Goal: Entertainment & Leisure: Consume media (video, audio)

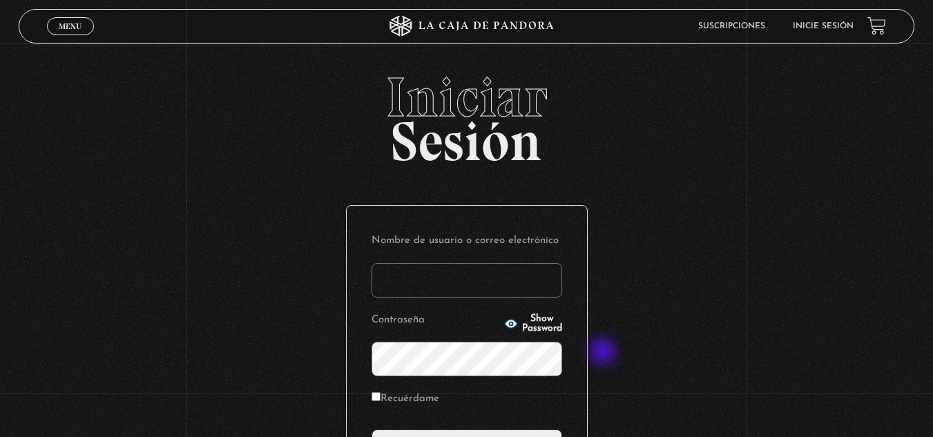
type input "[EMAIL_ADDRESS][DOMAIN_NAME]"
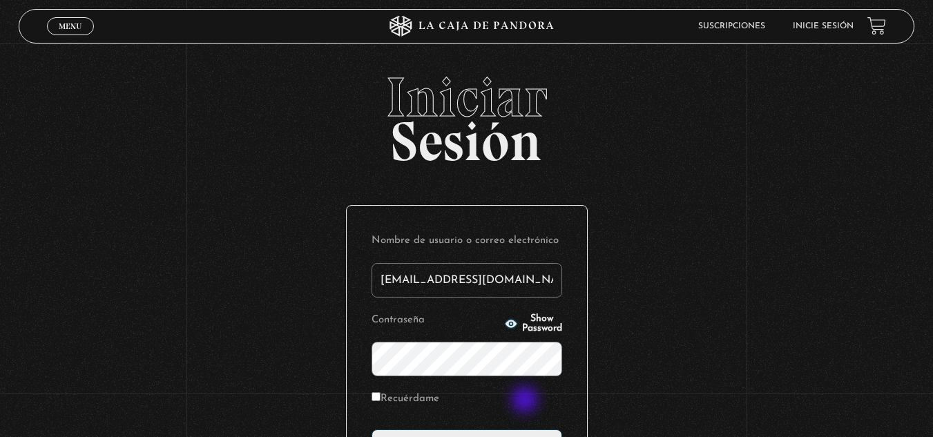
scroll to position [138, 0]
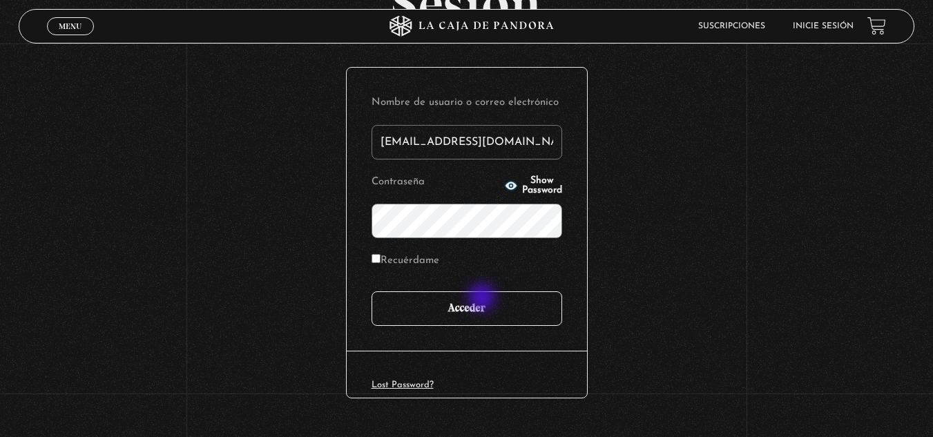
click at [479, 300] on input "Acceder" at bounding box center [467, 308] width 191 height 35
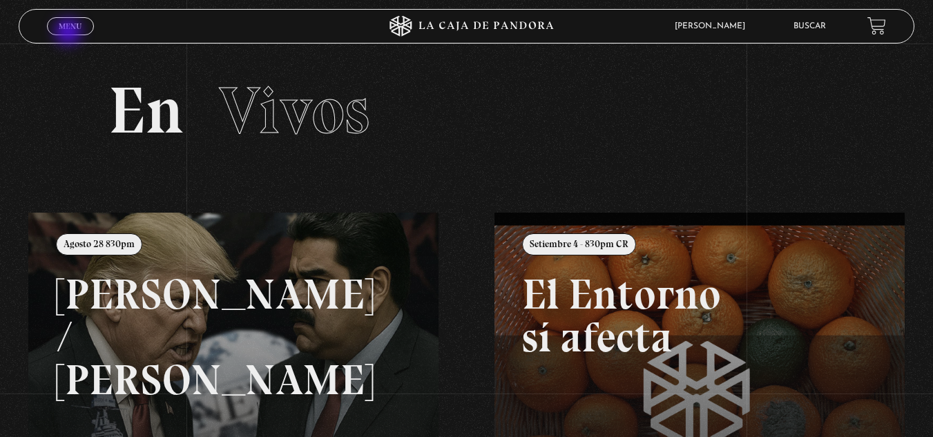
click at [71, 33] on span "Cerrar" at bounding box center [70, 38] width 32 height 10
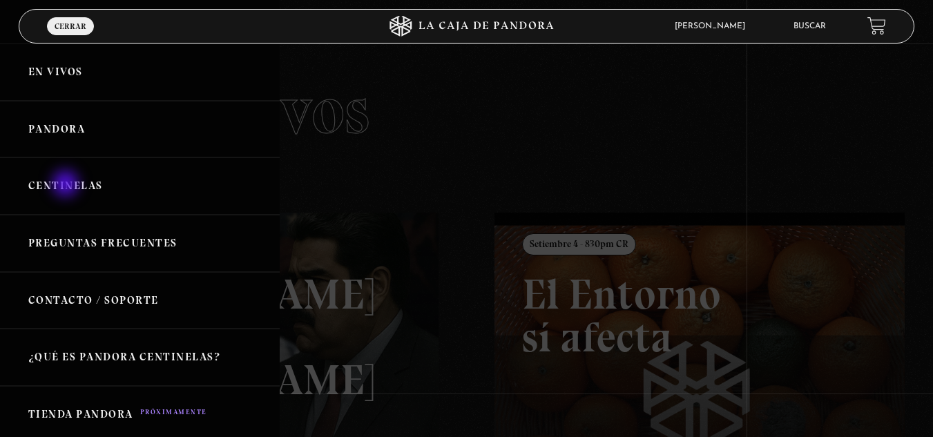
click at [67, 185] on link "Centinelas" at bounding box center [140, 185] width 280 height 57
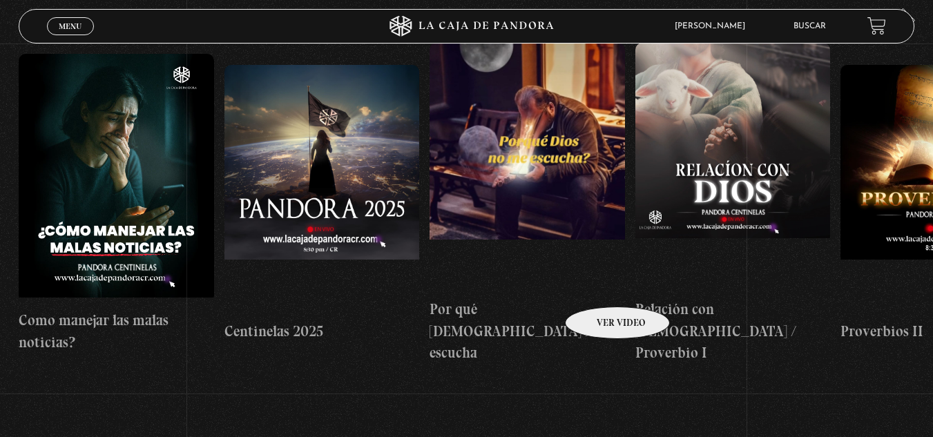
scroll to position [138, 0]
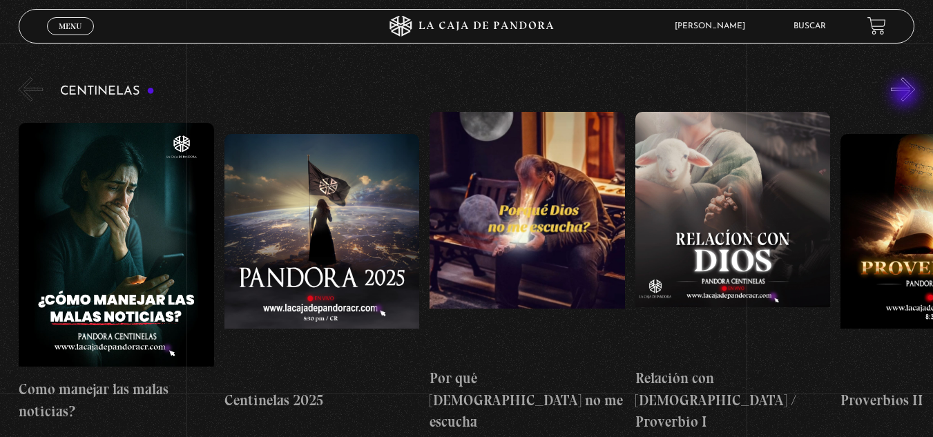
click at [907, 95] on button "»" at bounding box center [903, 89] width 24 height 24
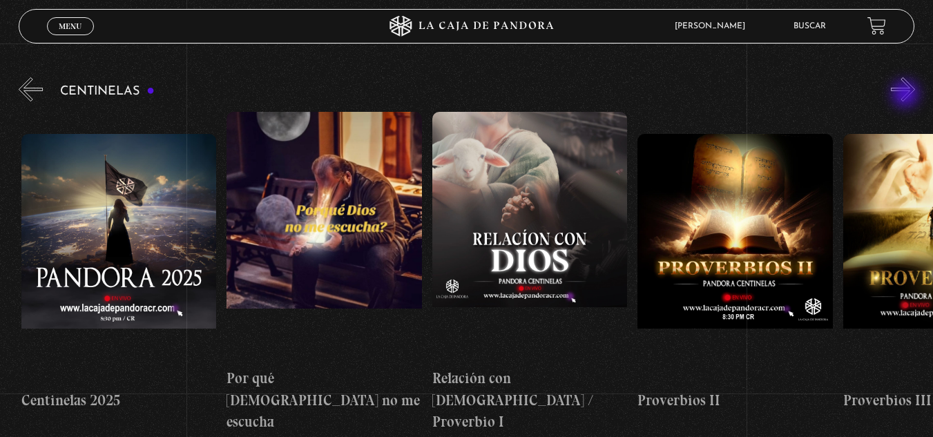
click at [907, 95] on button "»" at bounding box center [903, 89] width 24 height 24
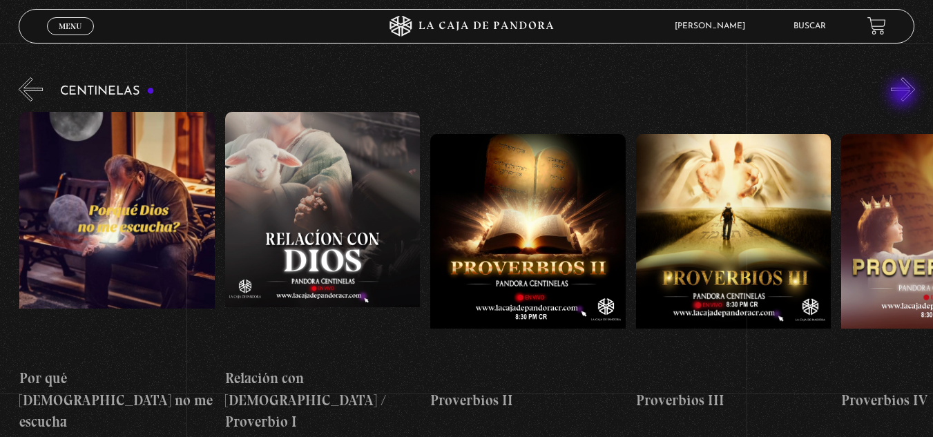
click at [904, 95] on button "»" at bounding box center [903, 89] width 24 height 24
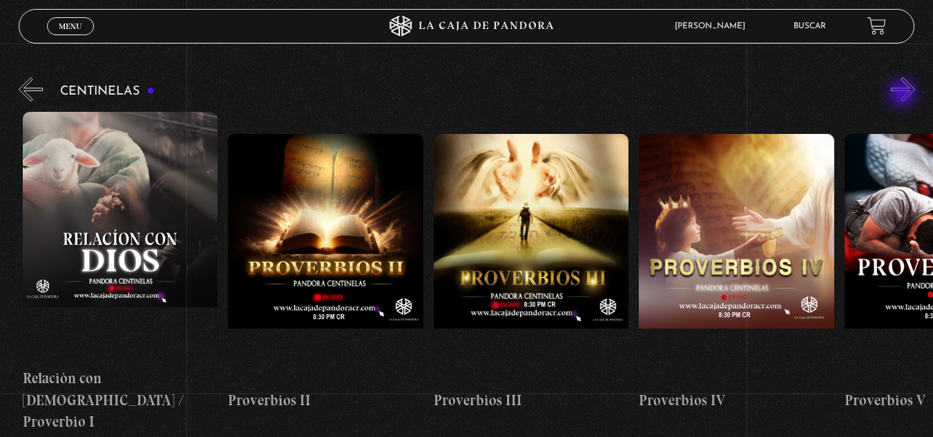
click at [904, 95] on button "»" at bounding box center [903, 89] width 24 height 24
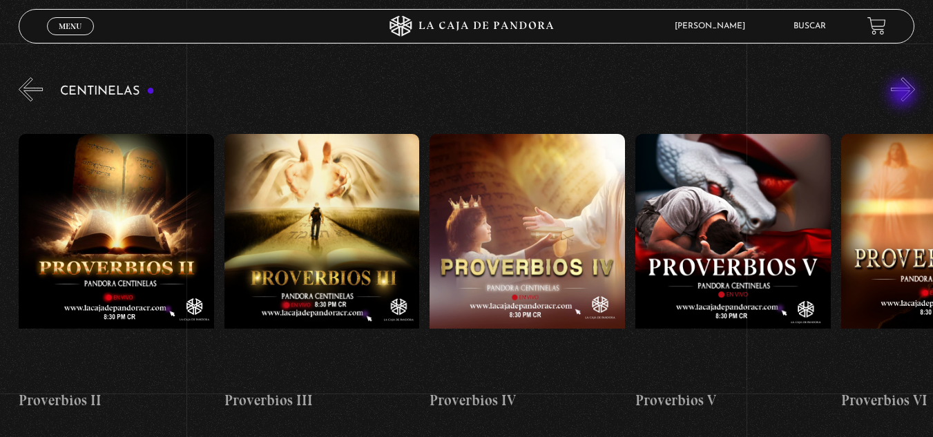
click at [904, 95] on button "»" at bounding box center [903, 89] width 24 height 24
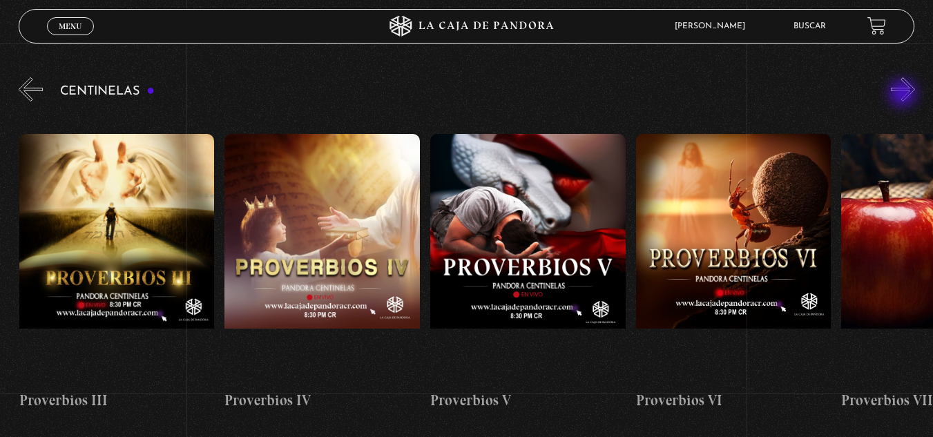
click at [904, 95] on button "»" at bounding box center [903, 89] width 24 height 24
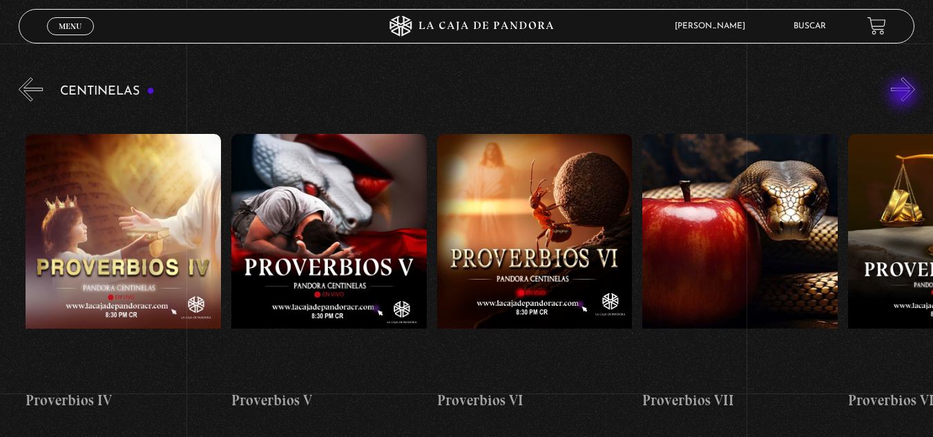
click at [904, 95] on button "»" at bounding box center [903, 89] width 24 height 24
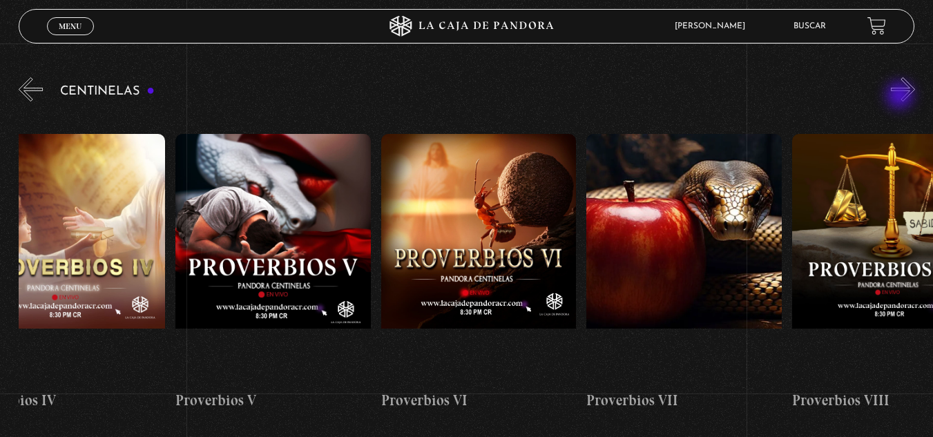
click at [901, 97] on button "»" at bounding box center [903, 89] width 24 height 24
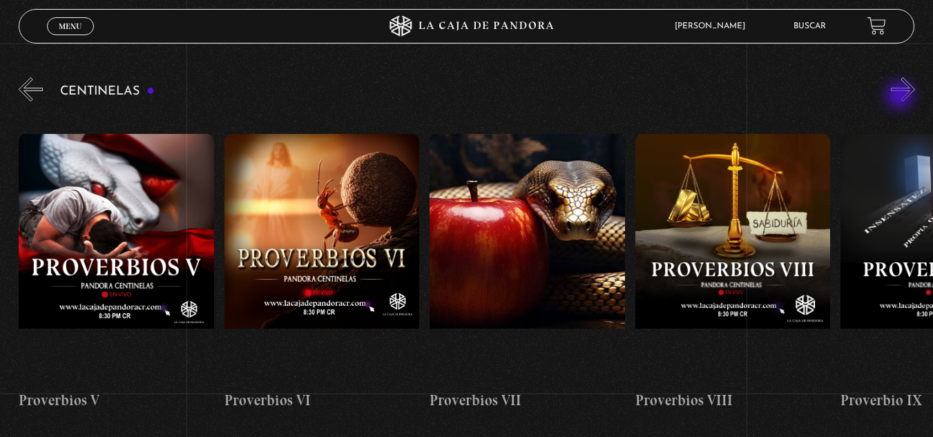
click at [901, 97] on button "»" at bounding box center [903, 89] width 24 height 24
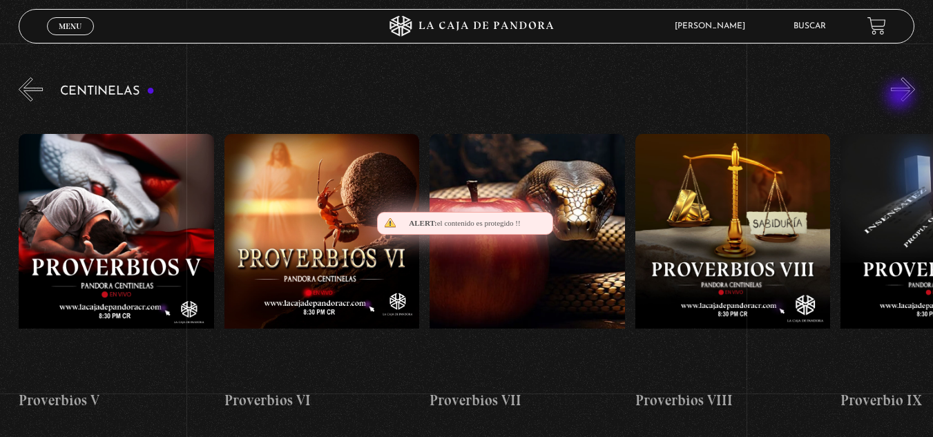
click at [901, 97] on button "»" at bounding box center [903, 89] width 24 height 24
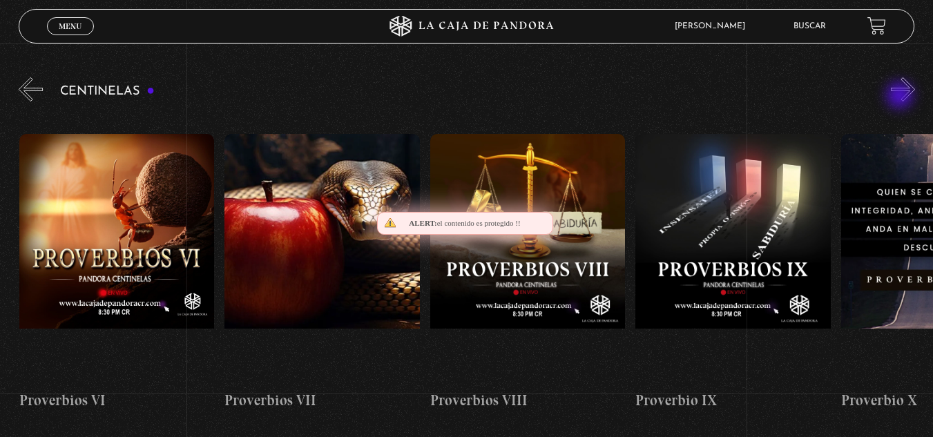
click at [901, 97] on button "»" at bounding box center [903, 89] width 24 height 24
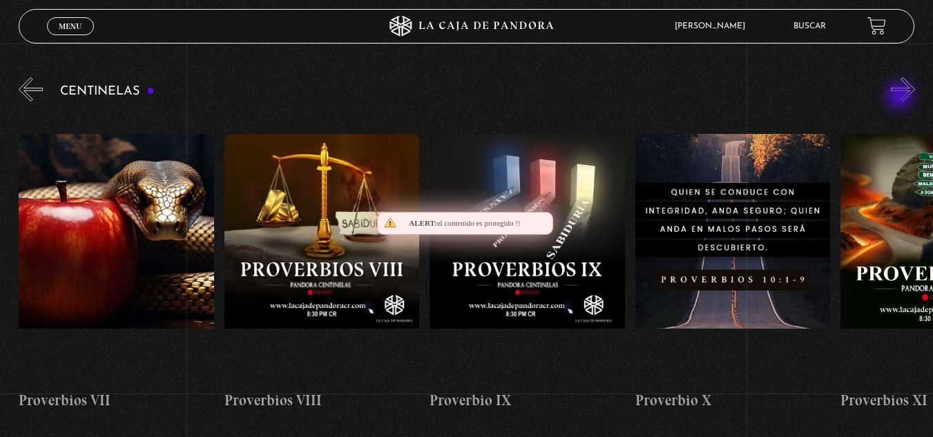
click at [901, 97] on button "»" at bounding box center [903, 89] width 24 height 24
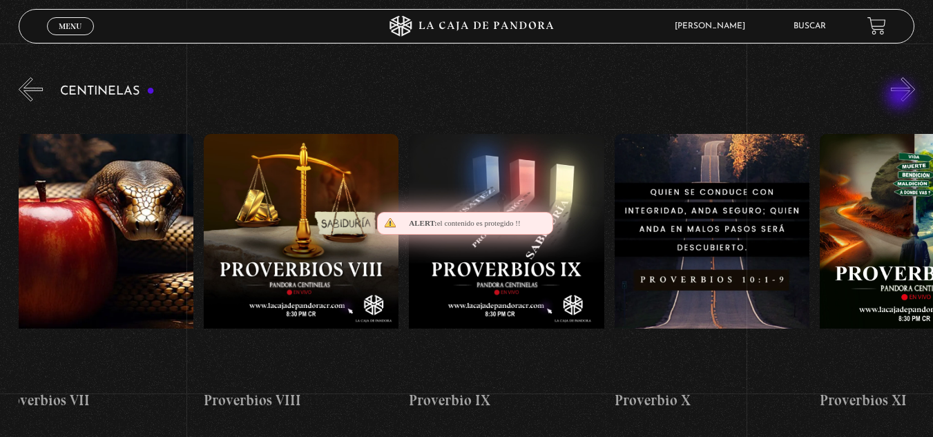
click at [901, 97] on button "»" at bounding box center [903, 89] width 24 height 24
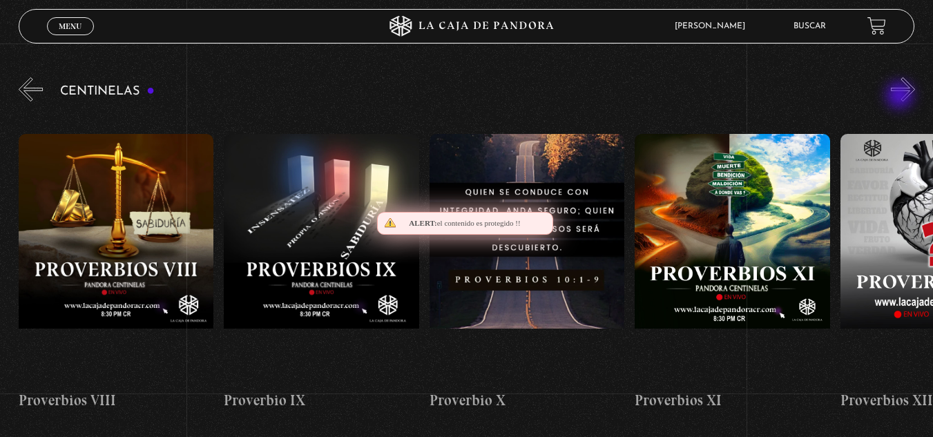
click at [901, 97] on button "»" at bounding box center [903, 89] width 24 height 24
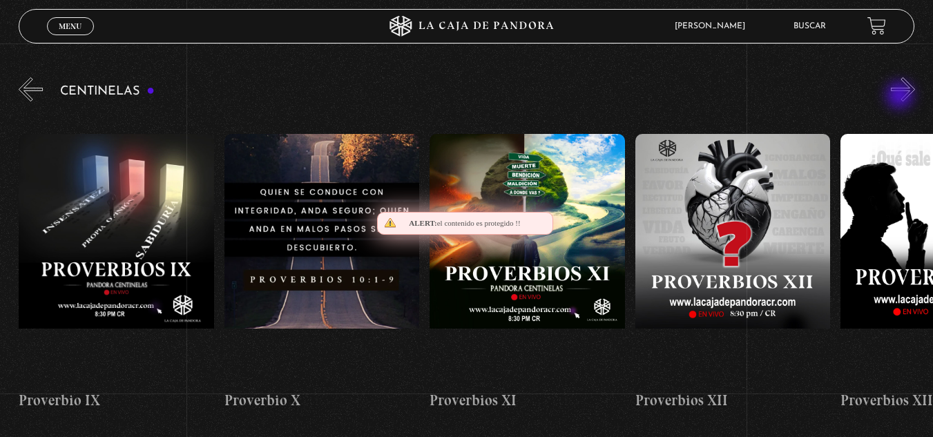
click at [901, 97] on button "»" at bounding box center [903, 89] width 24 height 24
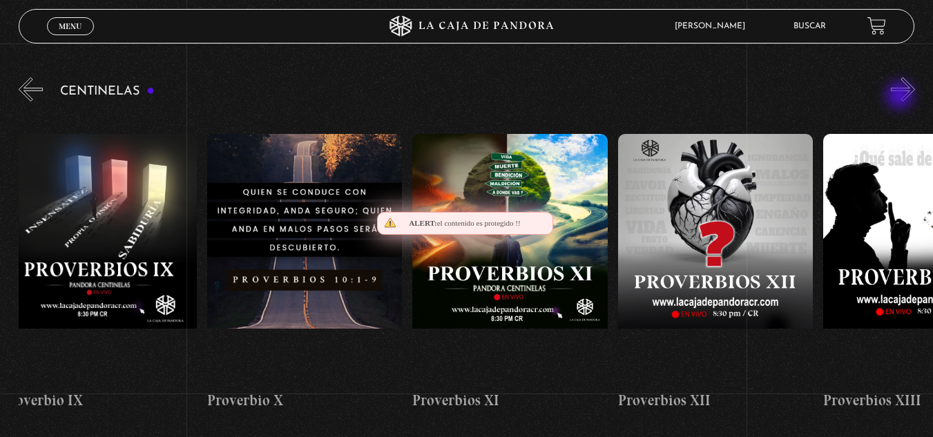
click at [901, 97] on button "»" at bounding box center [903, 89] width 24 height 24
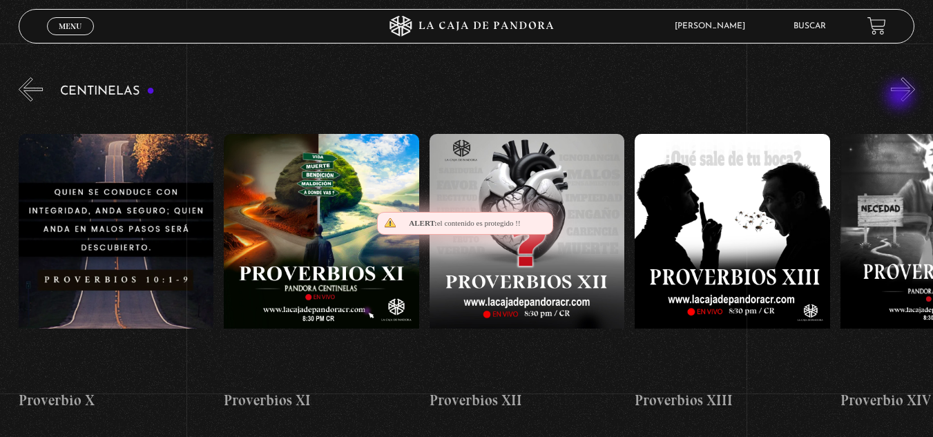
click at [901, 97] on button "»" at bounding box center [903, 89] width 24 height 24
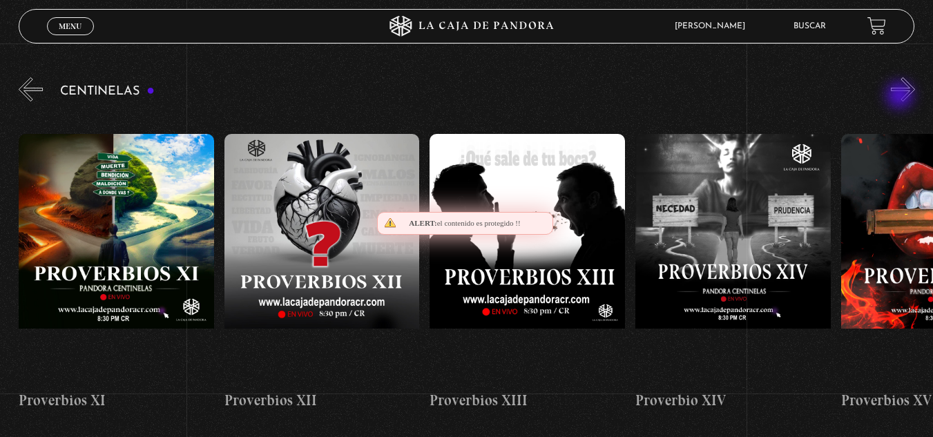
click at [901, 97] on button "»" at bounding box center [903, 89] width 24 height 24
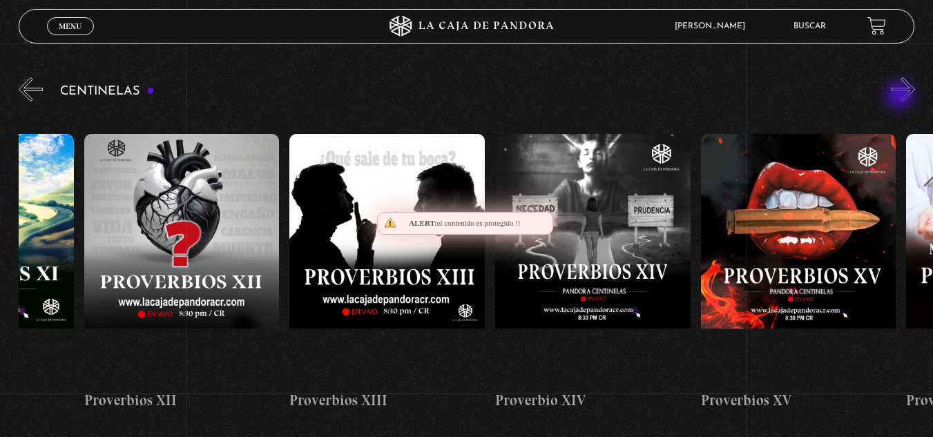
click at [901, 97] on button "»" at bounding box center [903, 89] width 24 height 24
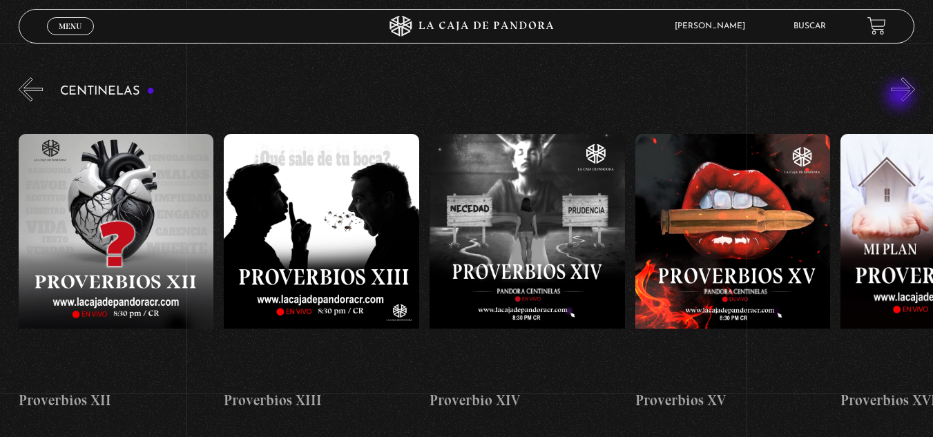
click at [901, 97] on button "»" at bounding box center [903, 89] width 24 height 24
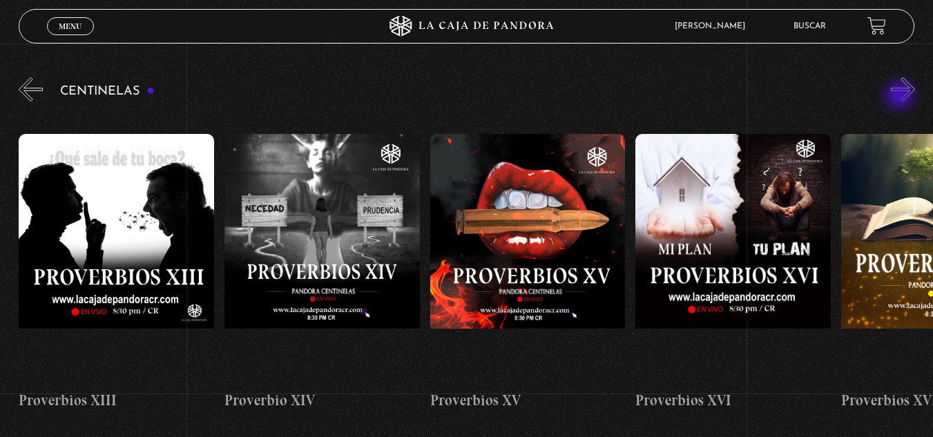
click at [901, 97] on button "»" at bounding box center [903, 89] width 24 height 24
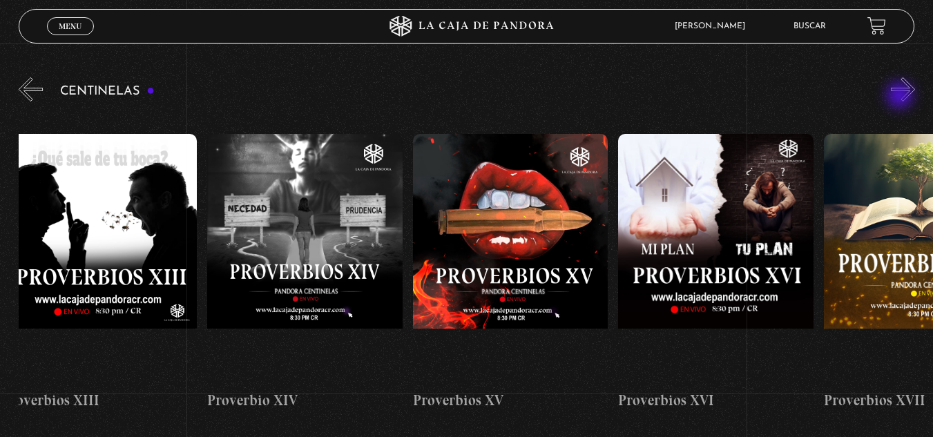
click at [901, 97] on button "»" at bounding box center [903, 89] width 24 height 24
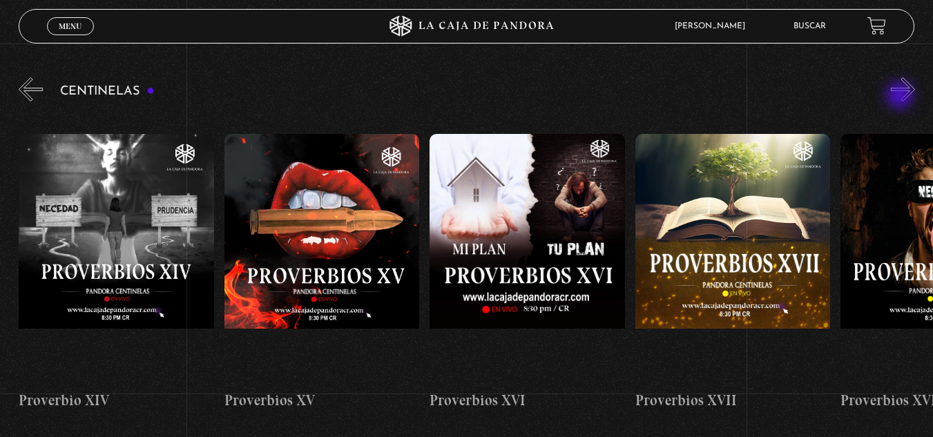
click at [901, 97] on button "»" at bounding box center [903, 89] width 24 height 24
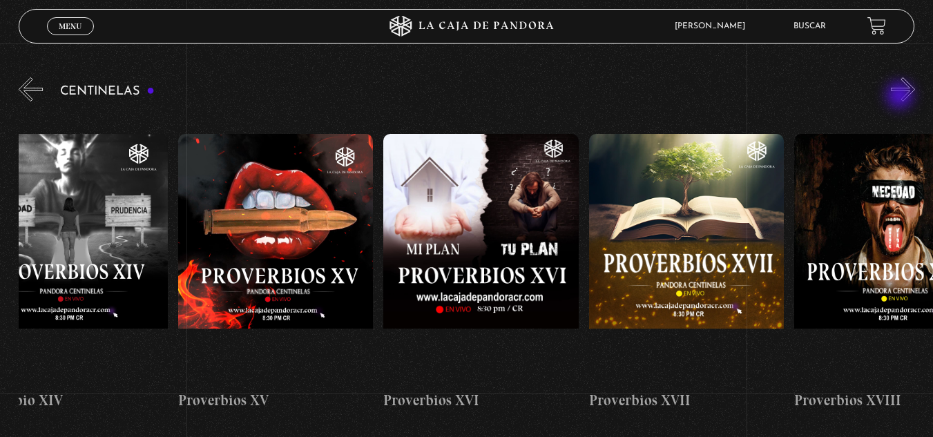
click at [901, 97] on button "»" at bounding box center [903, 89] width 24 height 24
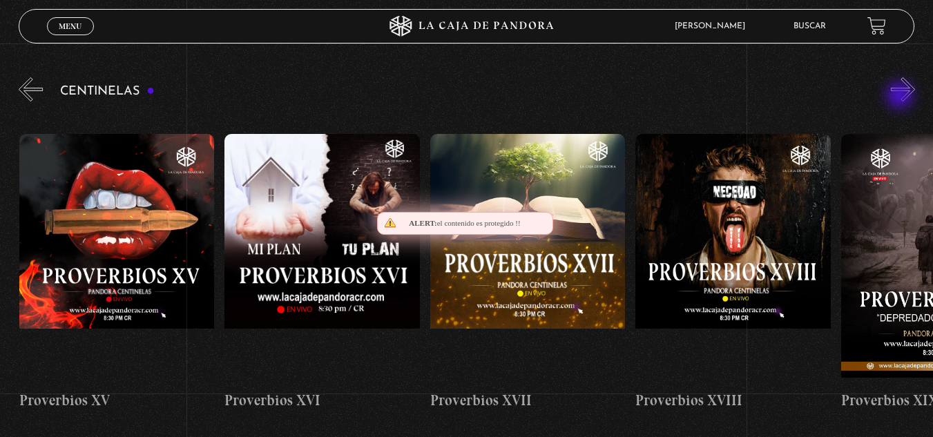
click at [903, 94] on button "»" at bounding box center [903, 89] width 24 height 24
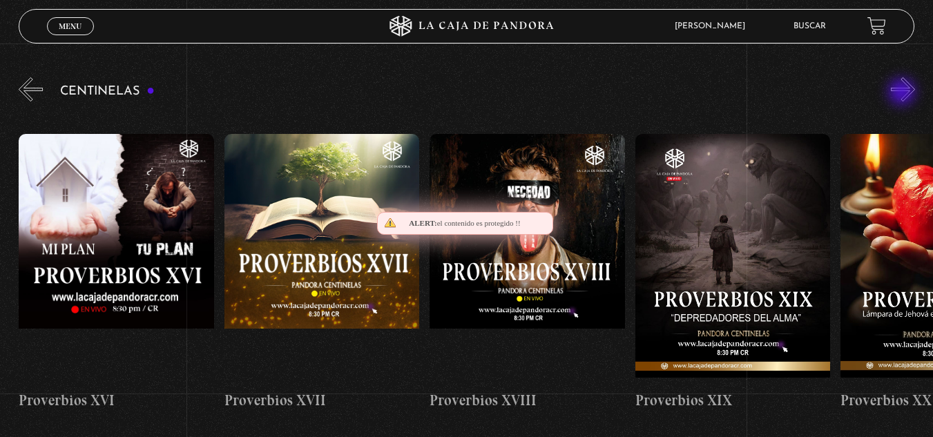
click at [903, 93] on button "»" at bounding box center [903, 89] width 24 height 24
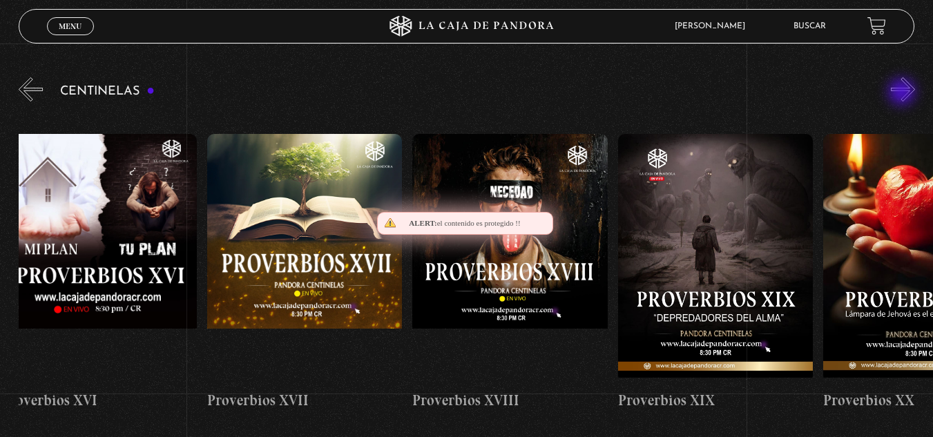
click at [903, 93] on button "»" at bounding box center [903, 89] width 24 height 24
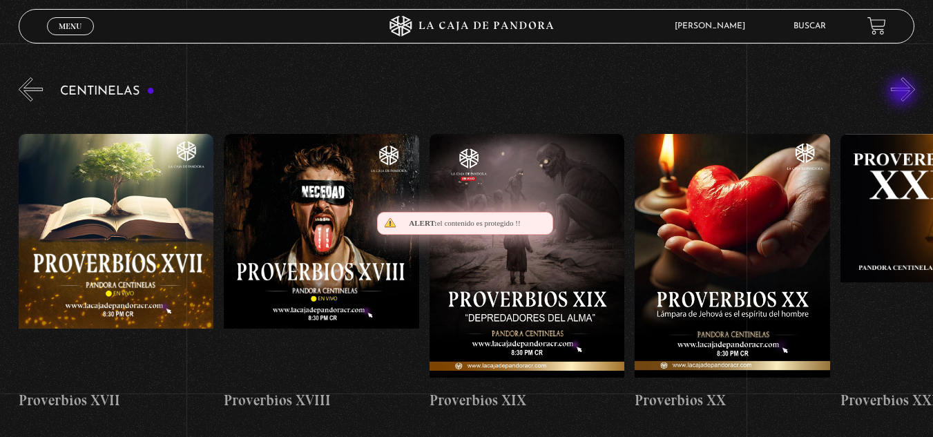
click at [903, 94] on button "»" at bounding box center [903, 89] width 24 height 24
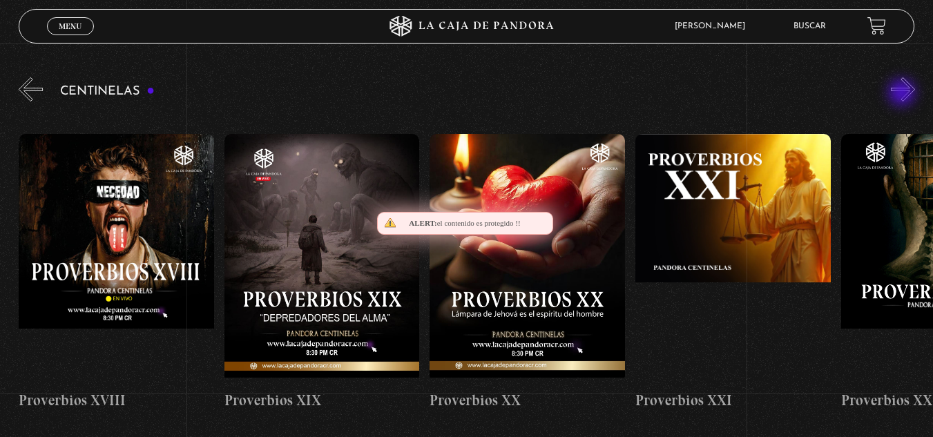
click at [903, 94] on button "»" at bounding box center [903, 89] width 24 height 24
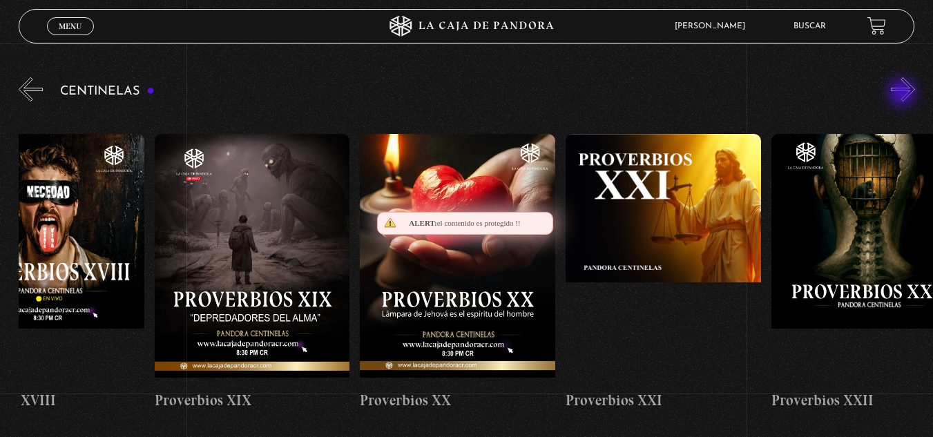
click at [903, 94] on button "»" at bounding box center [903, 89] width 24 height 24
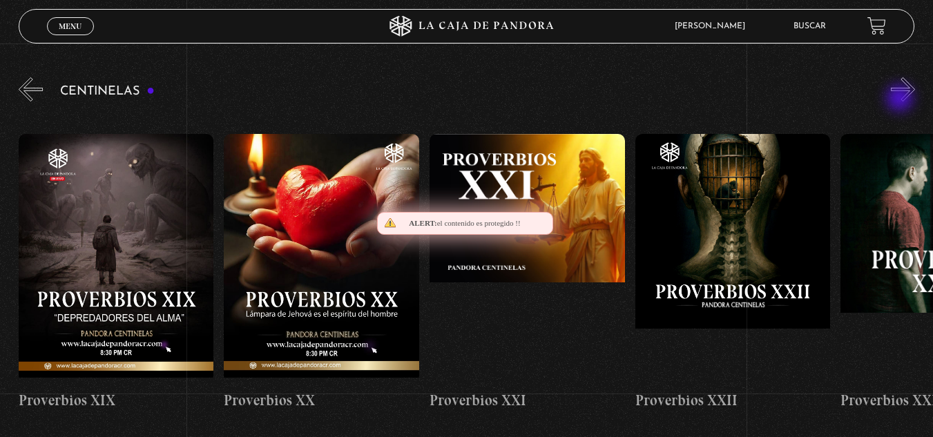
click at [901, 99] on button "»" at bounding box center [903, 89] width 24 height 24
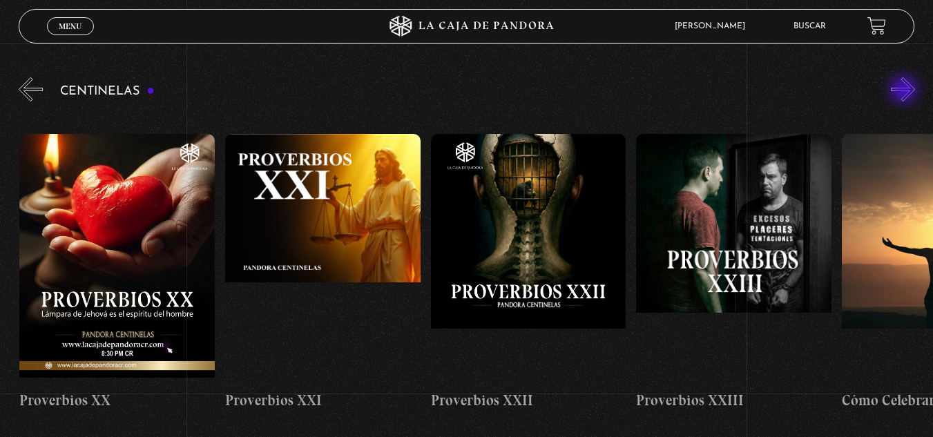
click at [906, 91] on button "»" at bounding box center [903, 89] width 24 height 24
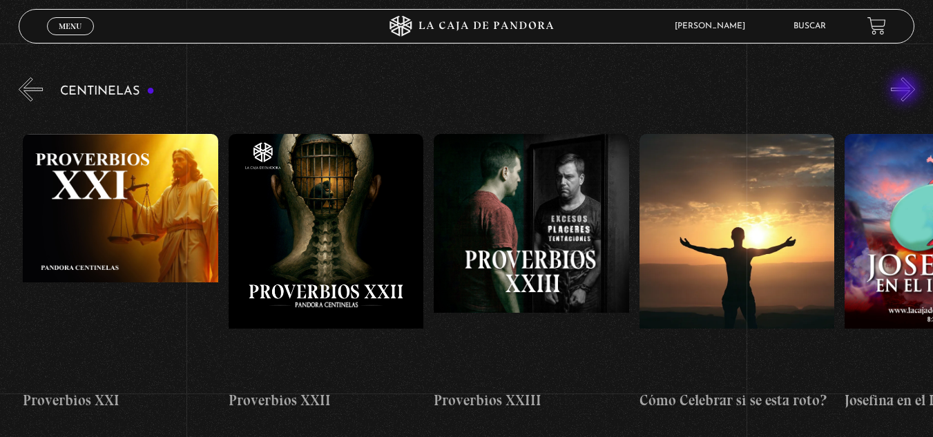
click at [906, 90] on button "»" at bounding box center [903, 89] width 24 height 24
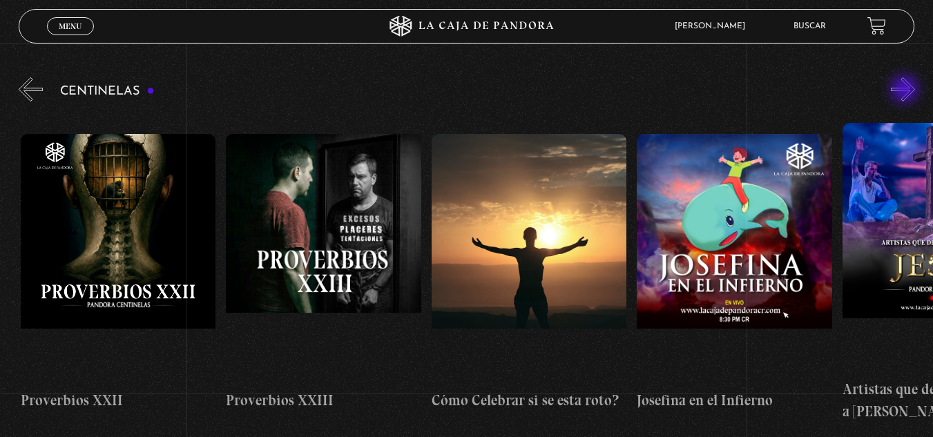
scroll to position [0, 4932]
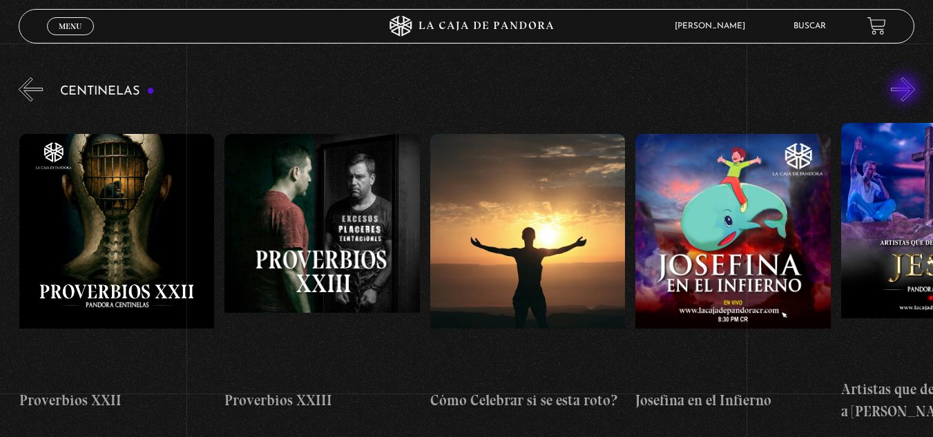
click at [906, 90] on button "»" at bounding box center [903, 89] width 24 height 24
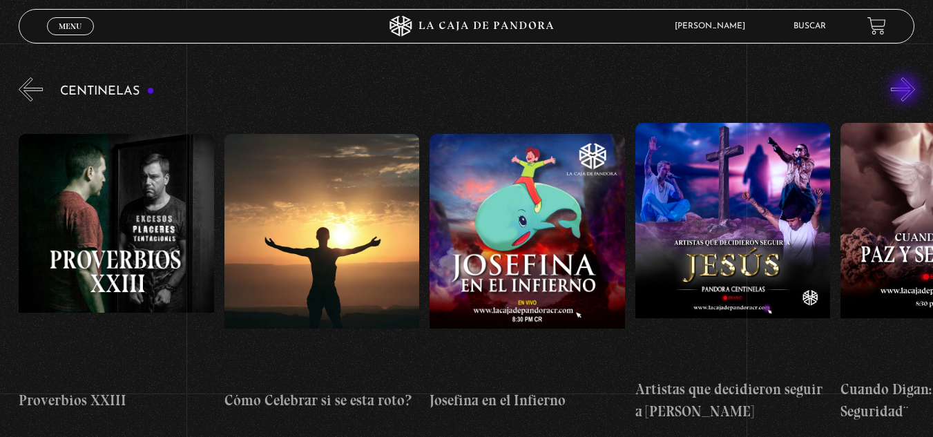
click at [906, 90] on button "»" at bounding box center [903, 89] width 24 height 24
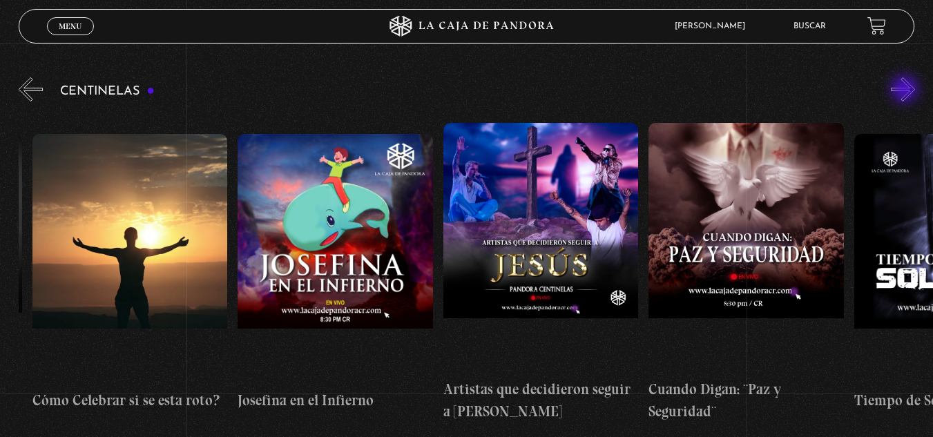
click at [906, 90] on button "»" at bounding box center [903, 89] width 24 height 24
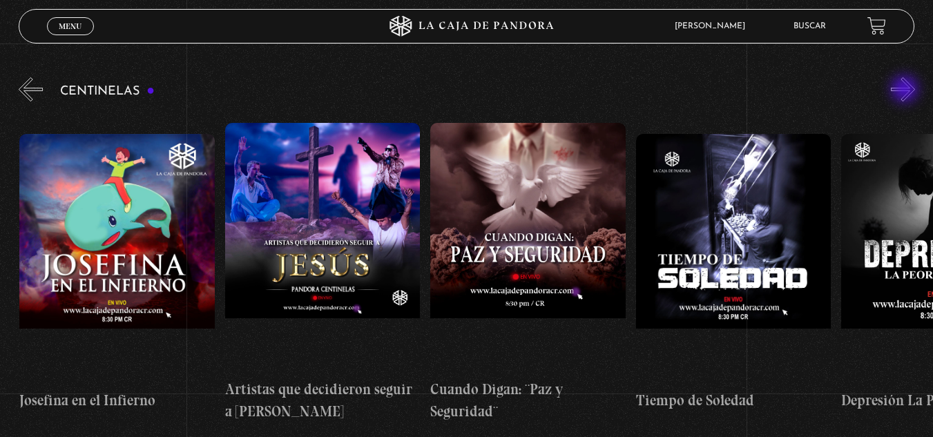
click at [906, 90] on button "»" at bounding box center [903, 89] width 24 height 24
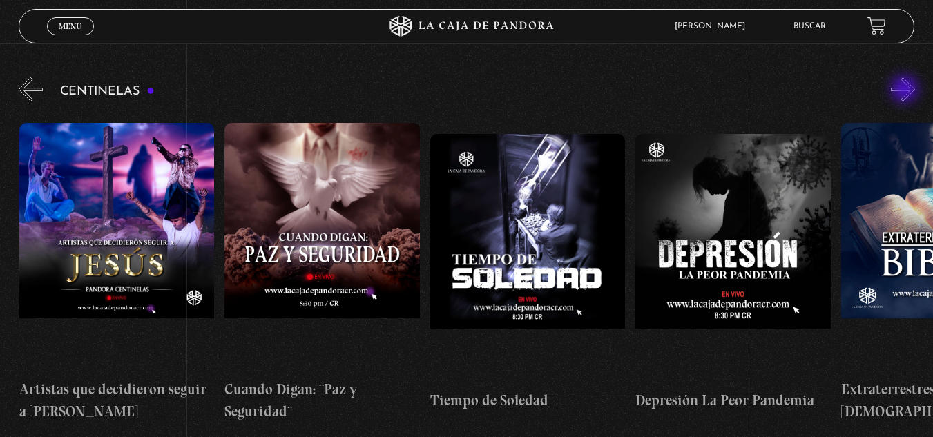
scroll to position [0, 5754]
click at [908, 90] on button "»" at bounding box center [903, 89] width 24 height 24
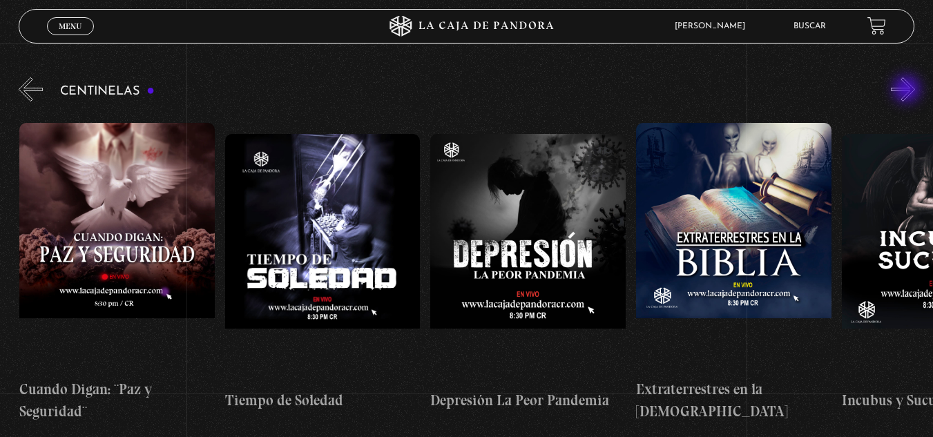
scroll to position [0, 5959]
click at [908, 90] on button "»" at bounding box center [903, 89] width 24 height 24
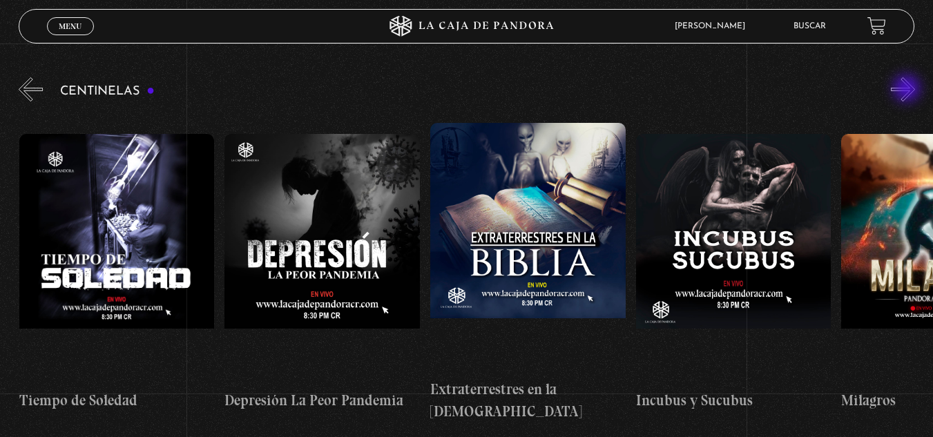
click at [908, 90] on button "»" at bounding box center [903, 89] width 24 height 24
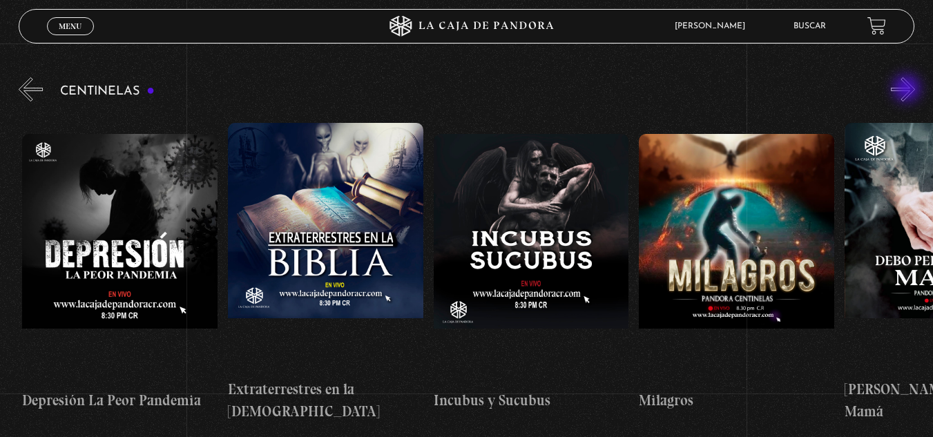
click at [908, 90] on button "»" at bounding box center [903, 89] width 24 height 24
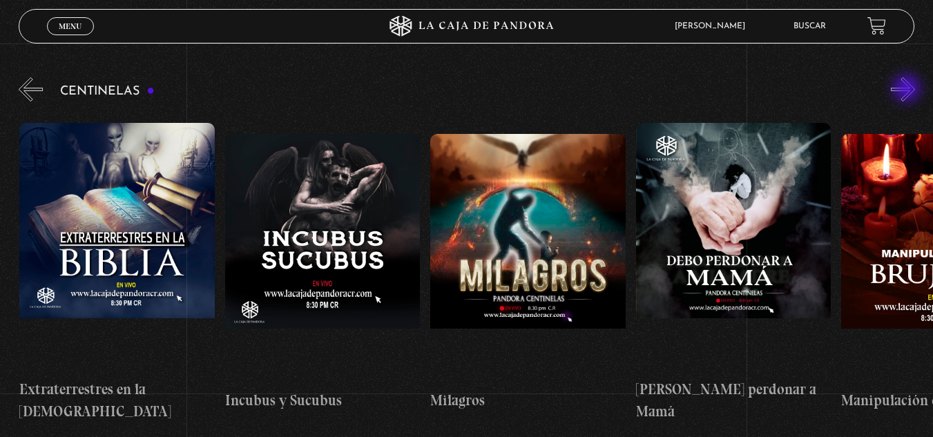
click at [908, 90] on button "»" at bounding box center [903, 89] width 24 height 24
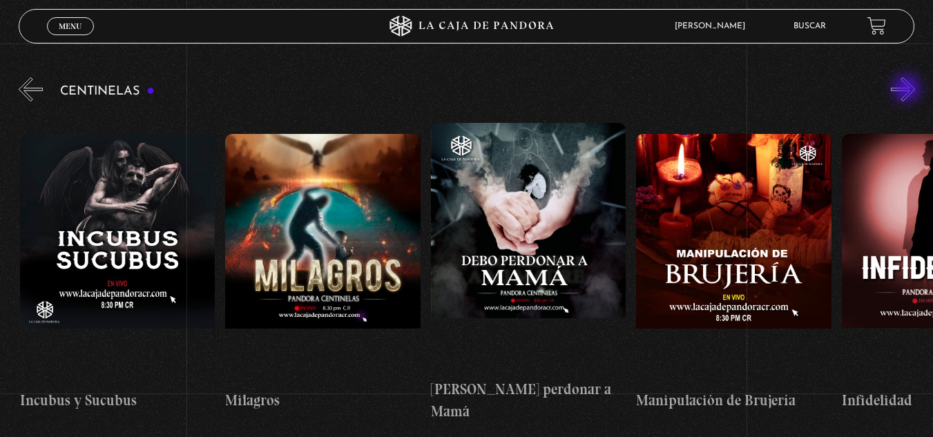
click at [908, 90] on button "»" at bounding box center [903, 89] width 24 height 24
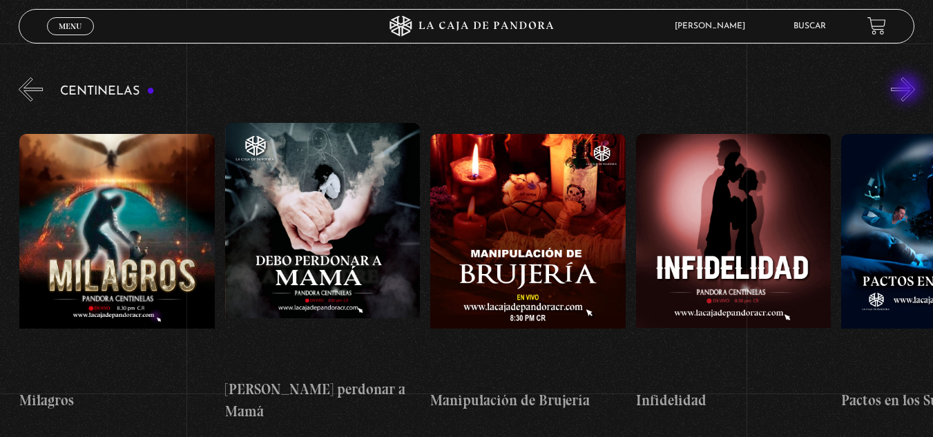
scroll to position [0, 6987]
click at [908, 90] on button "»" at bounding box center [903, 89] width 24 height 24
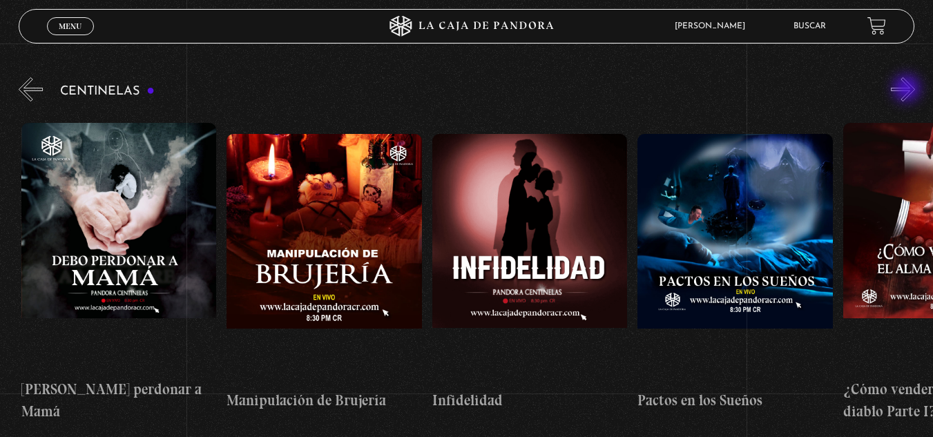
scroll to position [0, 7192]
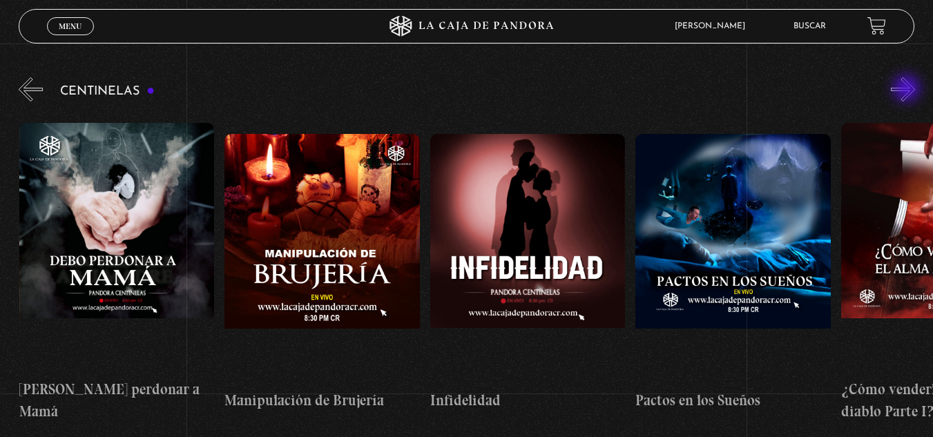
click at [908, 90] on button "»" at bounding box center [903, 89] width 24 height 24
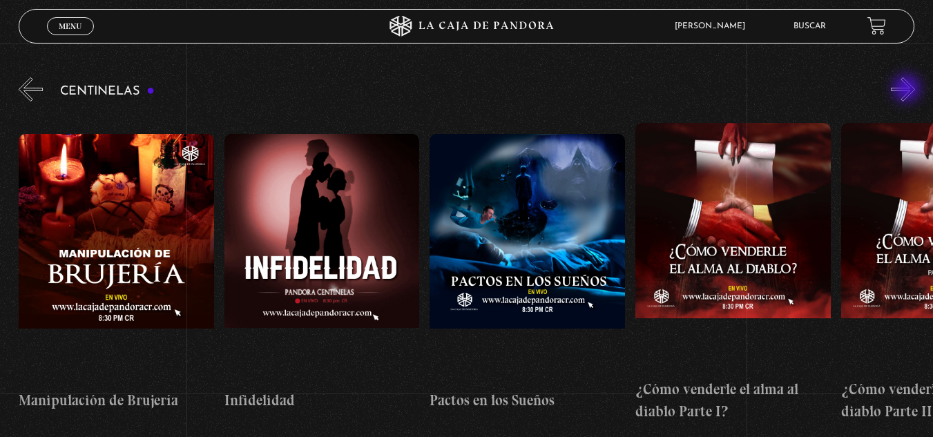
click at [908, 90] on button "»" at bounding box center [903, 89] width 24 height 24
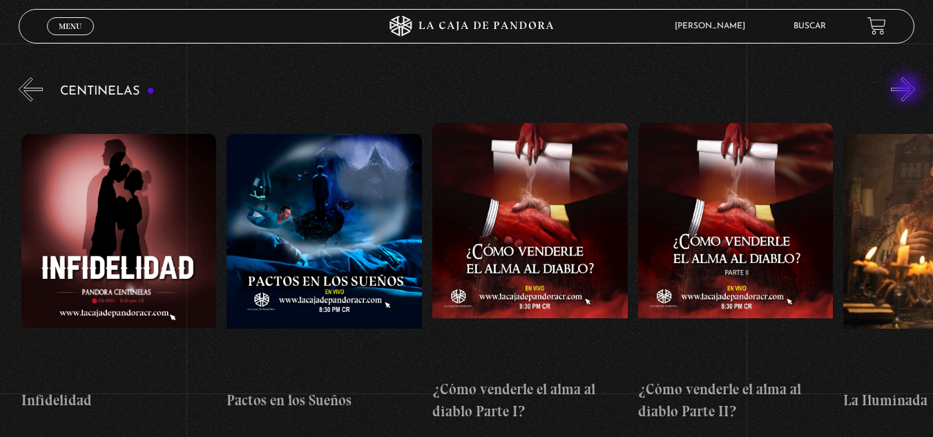
click at [908, 90] on button "»" at bounding box center [903, 89] width 24 height 24
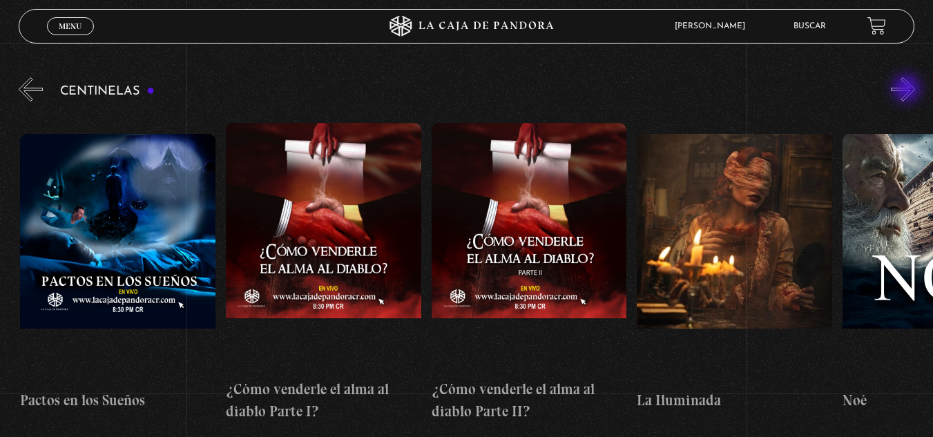
click at [908, 90] on button "»" at bounding box center [903, 89] width 24 height 24
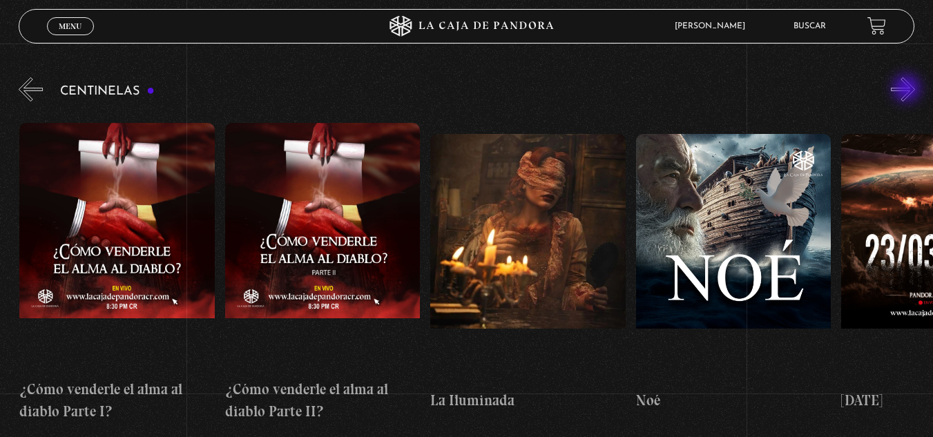
click at [908, 90] on button "»" at bounding box center [903, 89] width 24 height 24
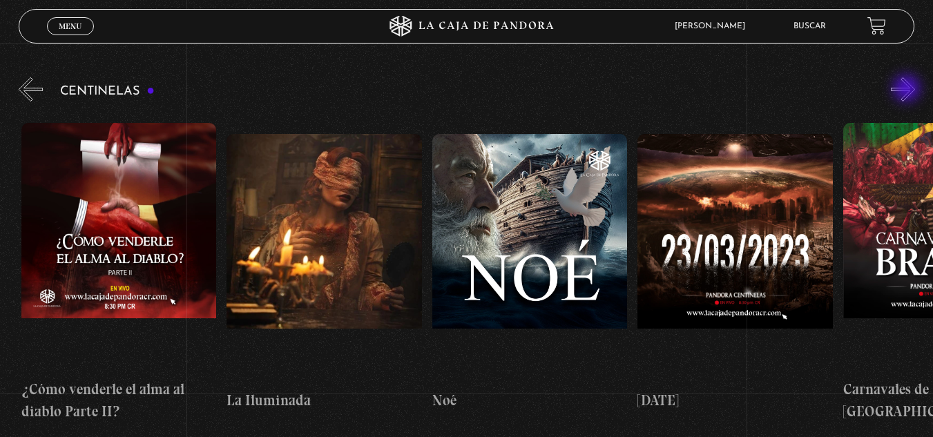
click at [908, 90] on button "»" at bounding box center [903, 89] width 24 height 24
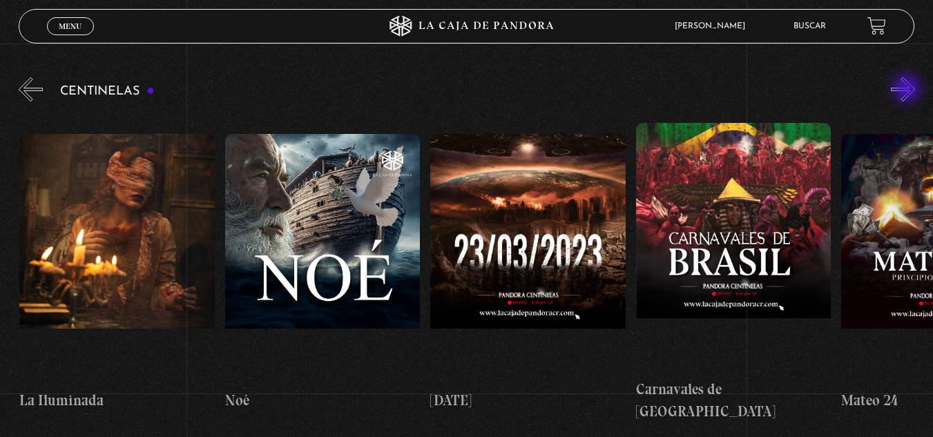
click at [908, 90] on button "»" at bounding box center [903, 89] width 24 height 24
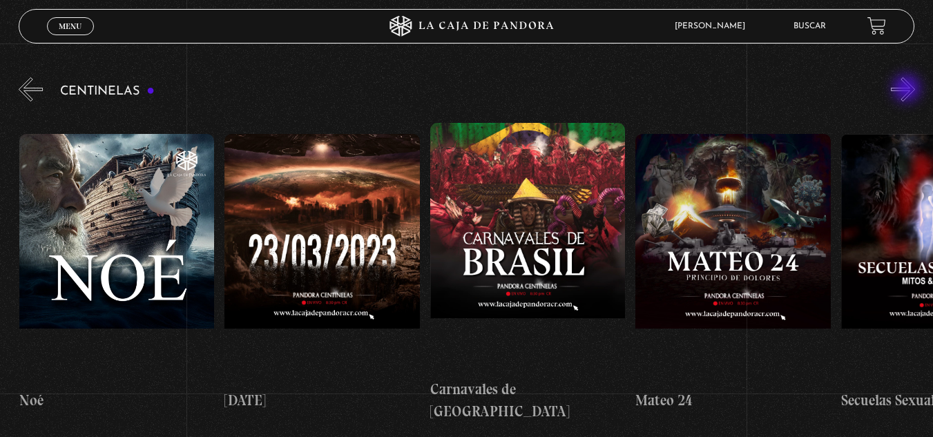
click at [908, 90] on button "»" at bounding box center [903, 89] width 24 height 24
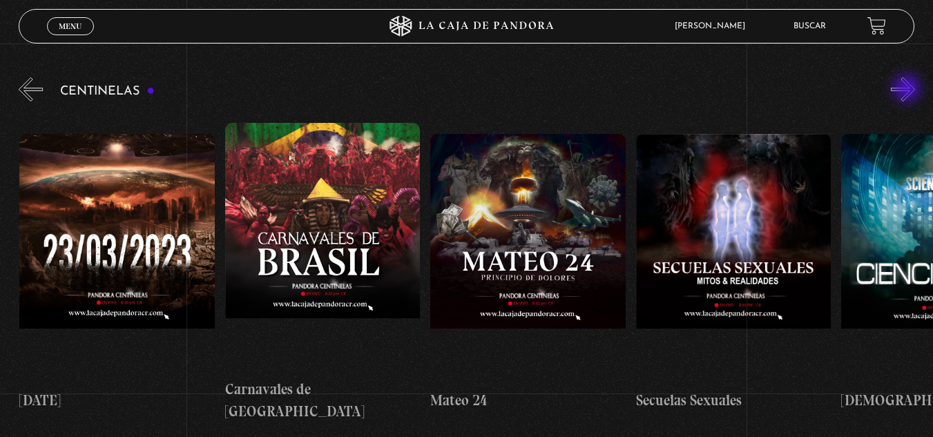
scroll to position [0, 8836]
click at [908, 90] on button "»" at bounding box center [903, 89] width 24 height 24
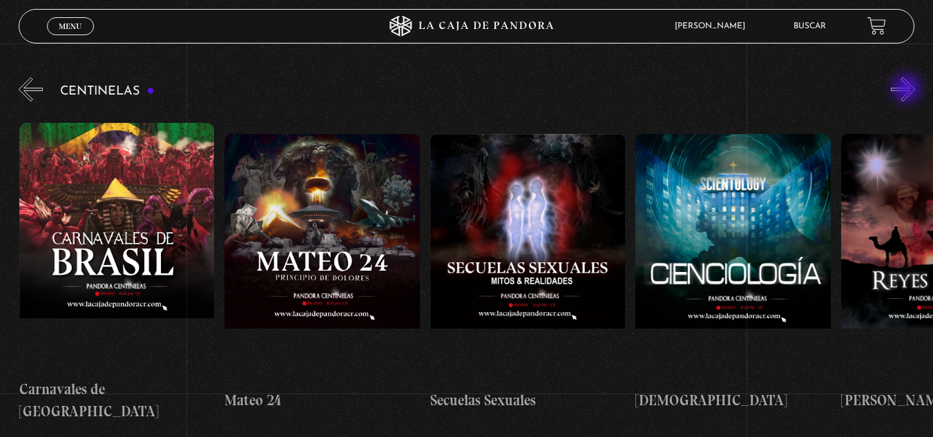
click at [908, 90] on button "»" at bounding box center [903, 89] width 24 height 24
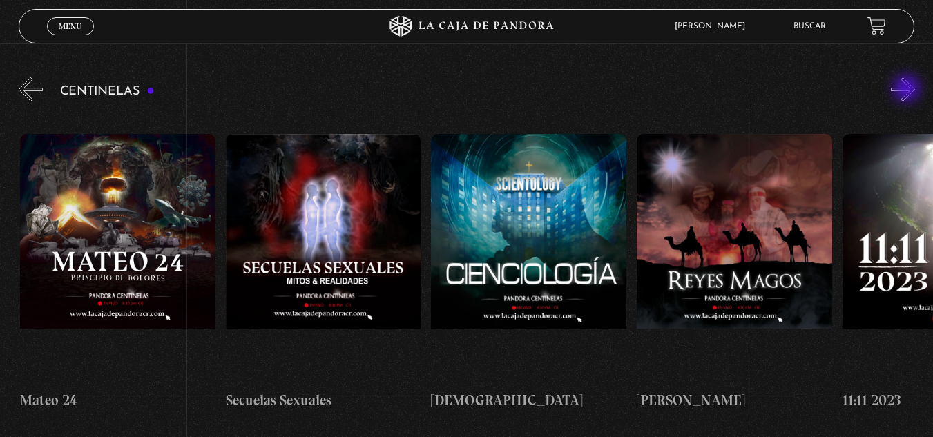
click at [908, 90] on button "»" at bounding box center [903, 89] width 24 height 24
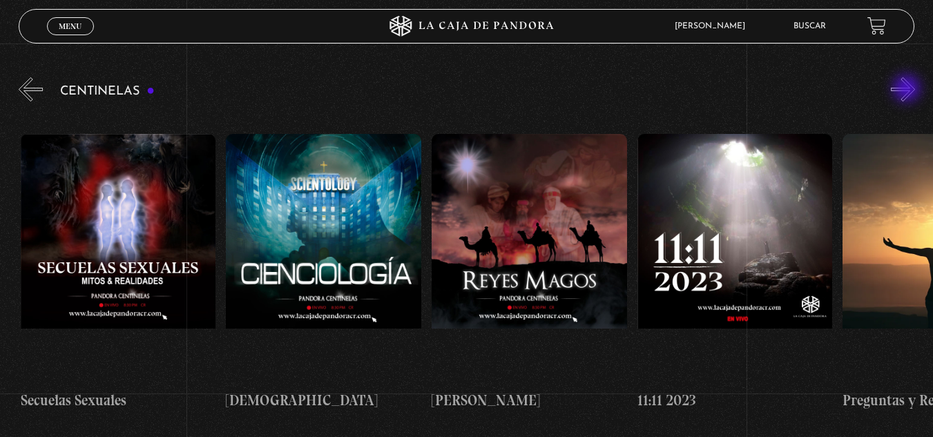
click at [908, 90] on button "»" at bounding box center [903, 89] width 24 height 24
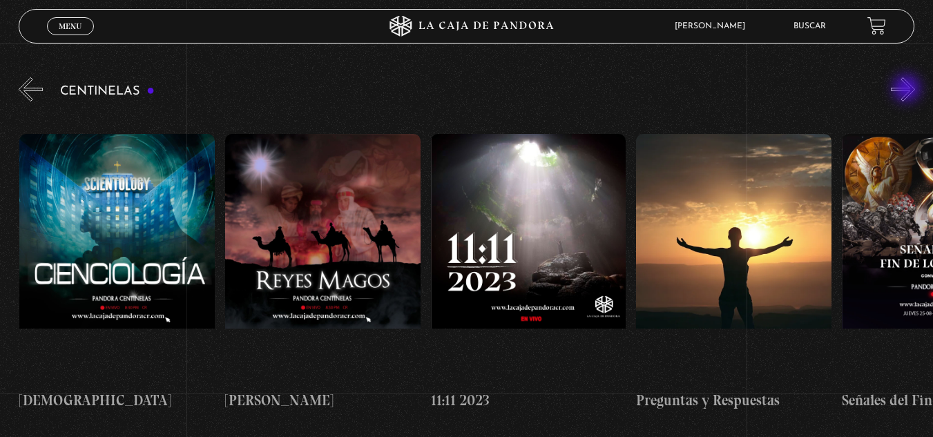
scroll to position [0, 9658]
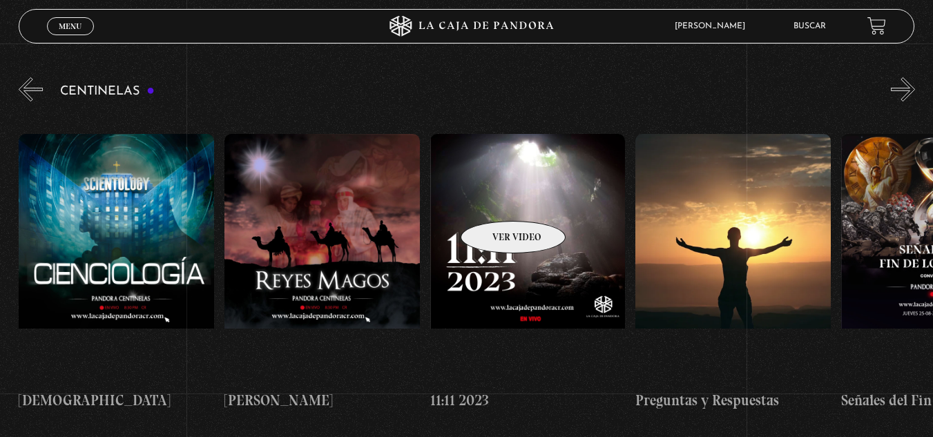
click at [495, 200] on figure at bounding box center [527, 258] width 195 height 249
click at [526, 194] on figure at bounding box center [527, 258] width 195 height 249
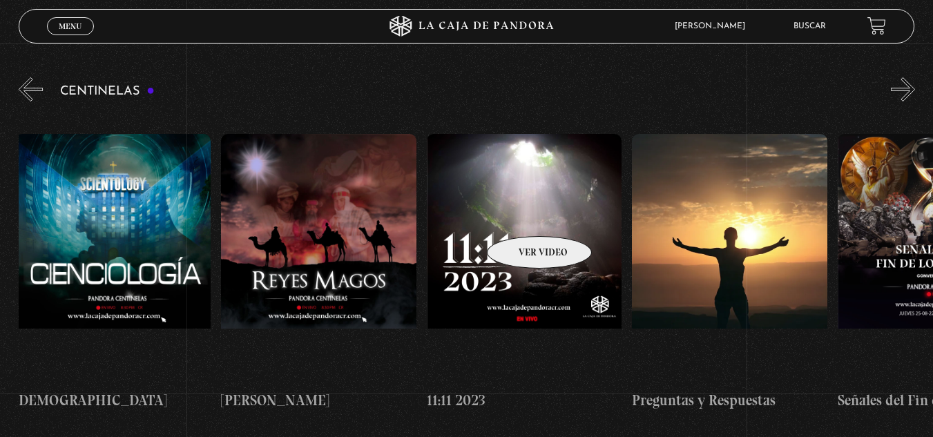
click at [521, 215] on figure at bounding box center [524, 258] width 195 height 249
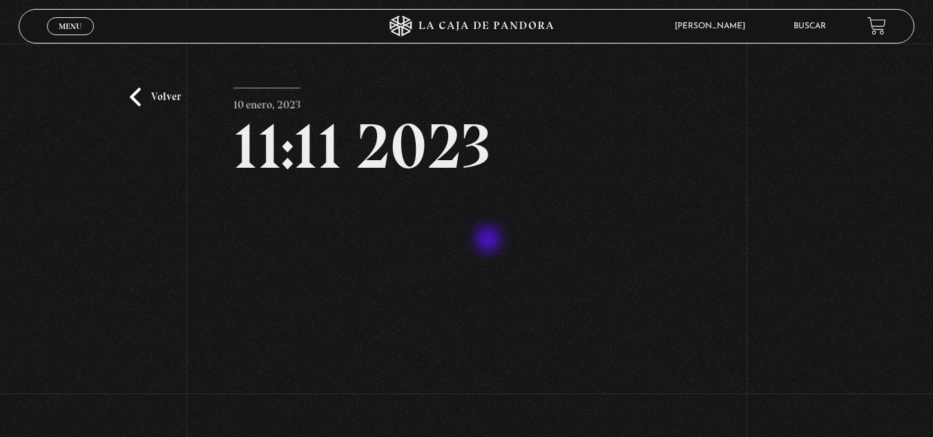
scroll to position [69, 0]
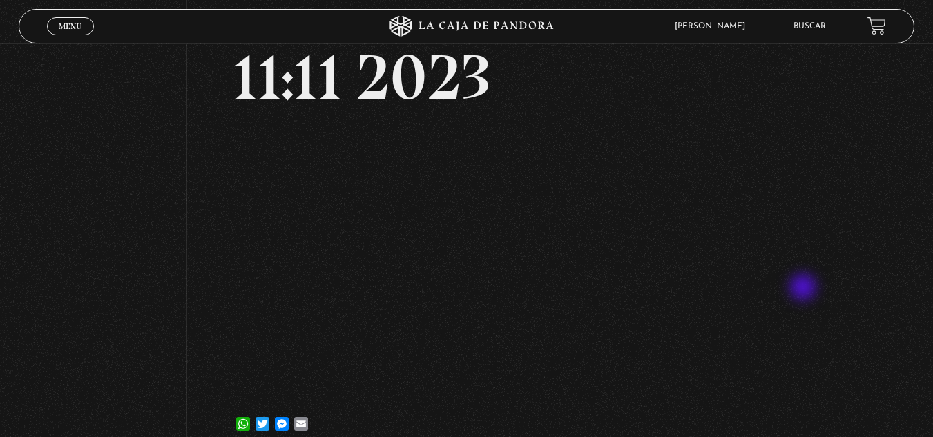
click at [825, 274] on div "Volver 10 enero, 2023 11:11 2023 WhatsApp Twitter Messenger Email" at bounding box center [466, 214] width 933 height 481
